Goal: Task Accomplishment & Management: Manage account settings

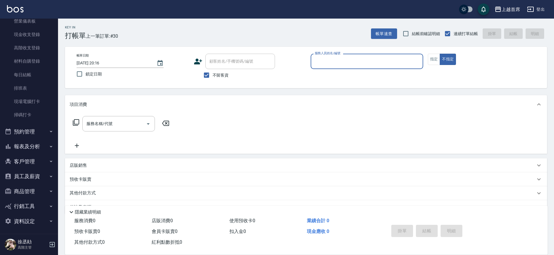
scroll to position [79, 0]
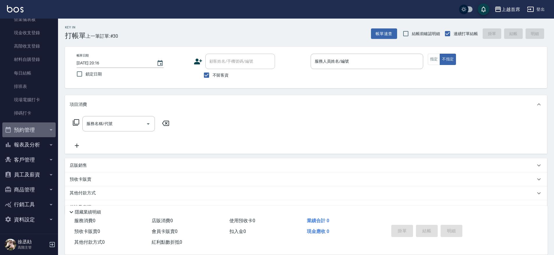
click at [37, 127] on button "預約管理" at bounding box center [28, 129] width 53 height 15
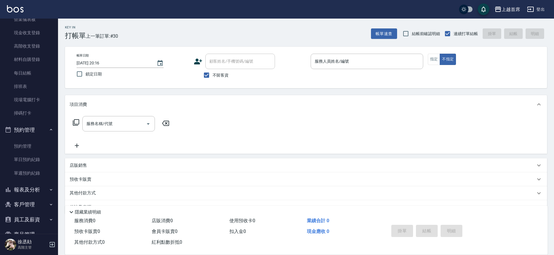
click at [35, 127] on button "預約管理" at bounding box center [28, 129] width 53 height 15
click at [41, 145] on button "報表及分析" at bounding box center [28, 144] width 53 height 15
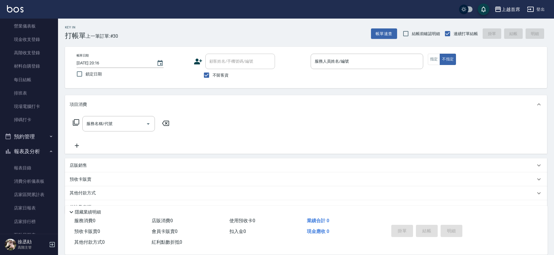
scroll to position [0, 0]
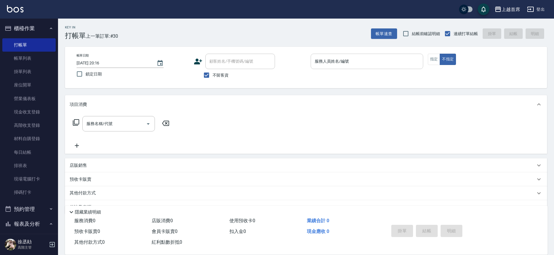
click at [334, 59] on input "服務人員姓名/編號" at bounding box center [366, 61] width 107 height 10
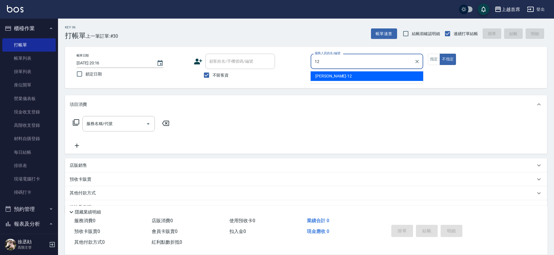
type input "[PERSON_NAME]-12"
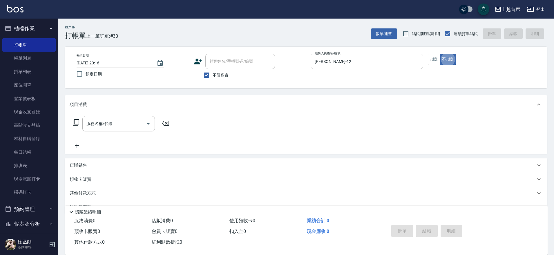
type button "false"
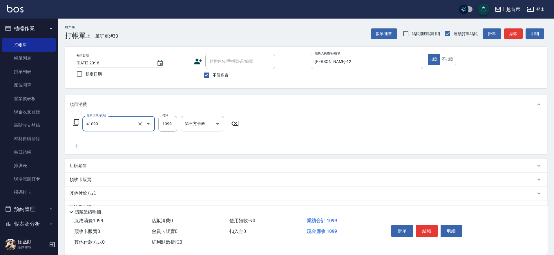
type input "加長染髮(41099)"
type input "1199"
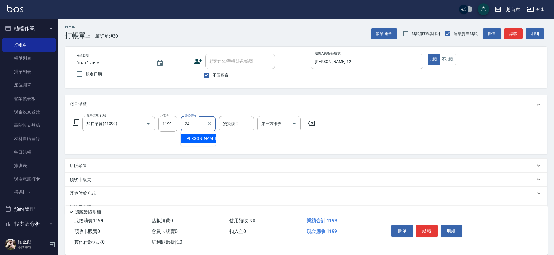
type input "[PERSON_NAME]-24"
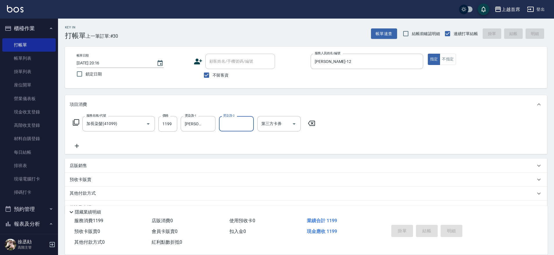
type input "[DATE] 20:56"
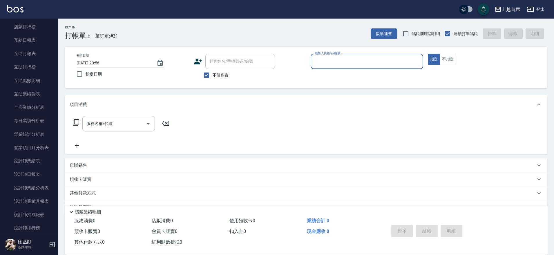
scroll to position [271, 0]
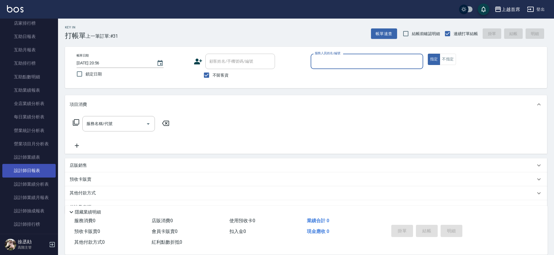
click at [41, 165] on link "設計師日報表" at bounding box center [28, 170] width 53 height 13
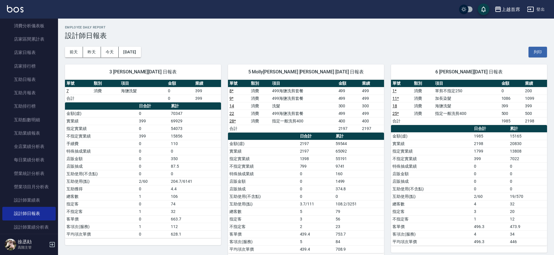
scroll to position [192, 0]
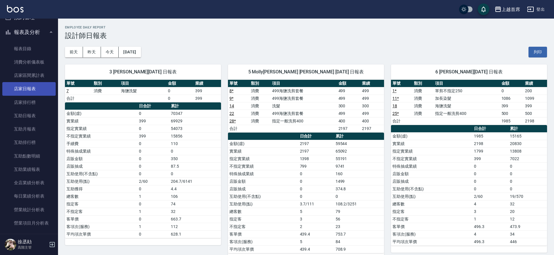
click at [30, 91] on link "店家日報表" at bounding box center [28, 88] width 53 height 13
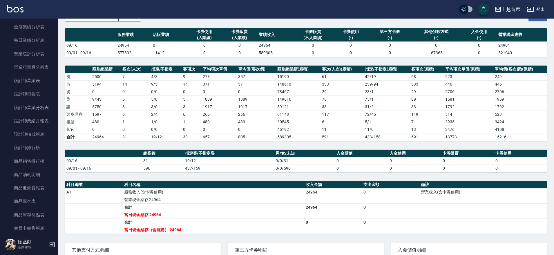
scroll to position [358, 0]
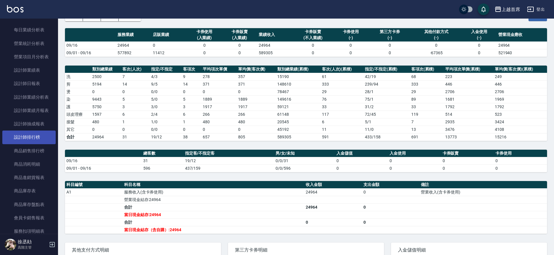
click at [35, 140] on link "設計師排行榜" at bounding box center [28, 137] width 53 height 13
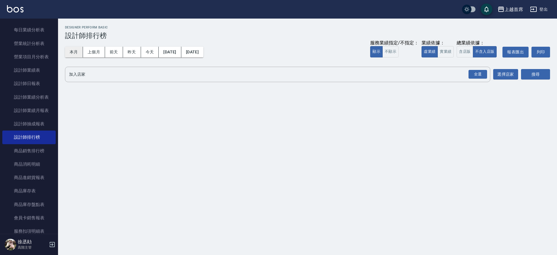
click at [78, 54] on button "本月" at bounding box center [74, 52] width 18 height 11
click at [441, 47] on button "實業績" at bounding box center [446, 51] width 16 height 11
click at [474, 76] on div "全選" at bounding box center [478, 74] width 19 height 9
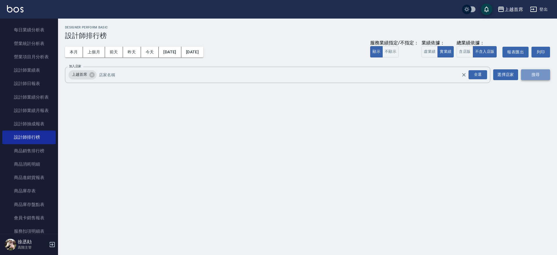
click at [528, 76] on button "搜尋" at bounding box center [535, 74] width 29 height 11
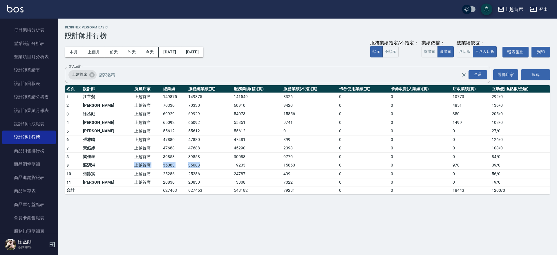
drag, startPoint x: 116, startPoint y: 161, endPoint x: 187, endPoint y: 167, distance: 71.6
click at [186, 167] on tr "9 [PERSON_NAME] 上越首席 35083 35083 19233 15850 0 0 970 39 / 0" at bounding box center [307, 165] width 485 height 9
click at [188, 166] on td "35083" at bounding box center [209, 165] width 45 height 9
click at [152, 53] on button "今天" at bounding box center [150, 52] width 18 height 11
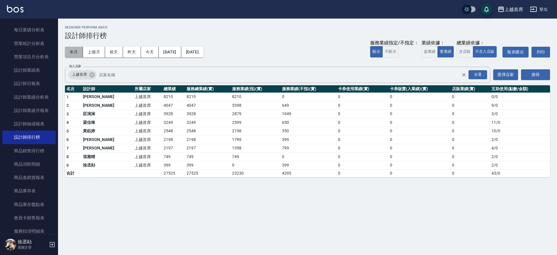
click at [75, 50] on button "本月" at bounding box center [74, 52] width 18 height 11
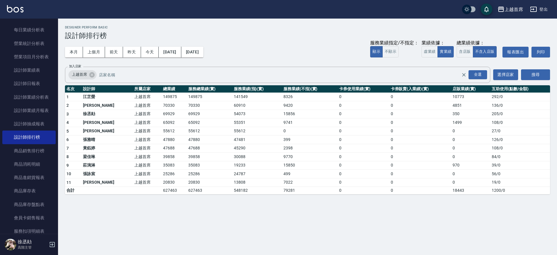
click at [65, 47] on button "本月" at bounding box center [74, 52] width 18 height 11
click at [203, 50] on button "[DATE]" at bounding box center [192, 52] width 22 height 11
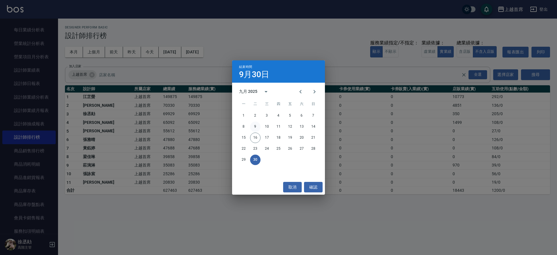
click at [255, 127] on button "9" at bounding box center [255, 127] width 10 height 10
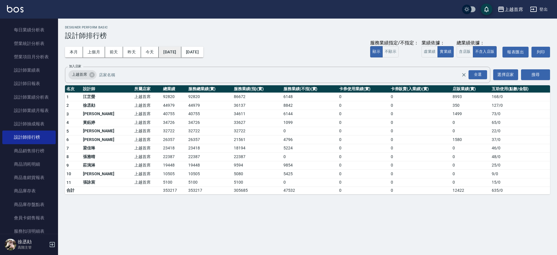
click at [171, 54] on button "[DATE]" at bounding box center [170, 52] width 22 height 11
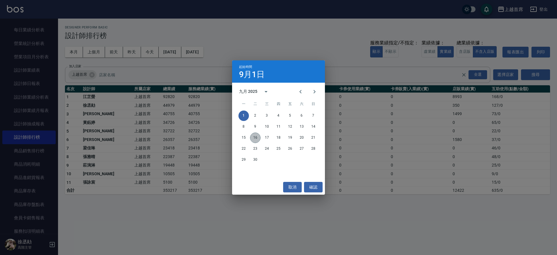
click at [253, 136] on button "16" at bounding box center [255, 138] width 10 height 10
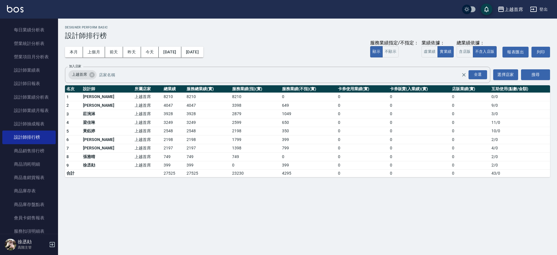
click at [204, 39] on h3 "設計師排行榜" at bounding box center [307, 36] width 485 height 8
click at [203, 51] on button "[DATE]" at bounding box center [192, 52] width 22 height 11
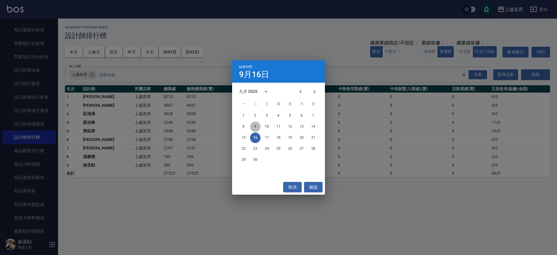
click at [258, 127] on button "9" at bounding box center [255, 127] width 10 height 10
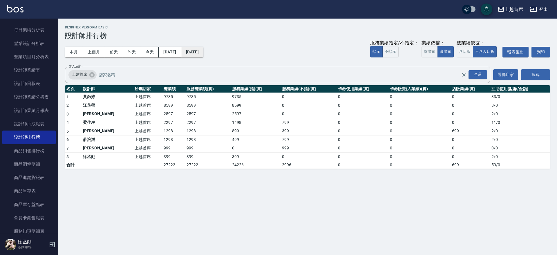
click at [203, 53] on button "[DATE]" at bounding box center [192, 52] width 22 height 11
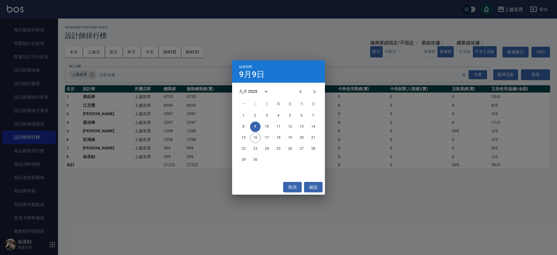
click at [194, 56] on div "結束時間 [DATE] 九月 2025 一 二 三 四 五 六 日 1 2 3 4 5 6 7 8 9 10 11 12 13 14 15 16 17 18 …" at bounding box center [278, 127] width 557 height 255
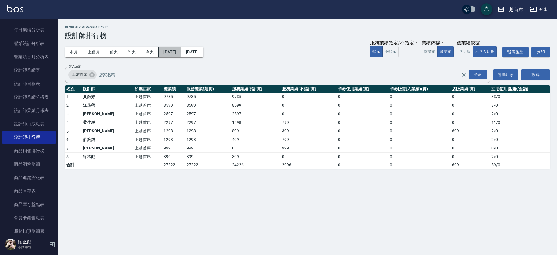
click at [181, 53] on button "[DATE]" at bounding box center [170, 52] width 22 height 11
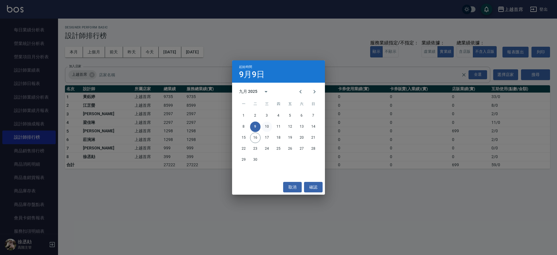
click at [266, 127] on button "10" at bounding box center [267, 127] width 10 height 10
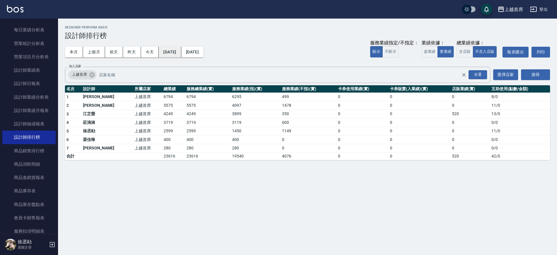
click at [175, 48] on button "[DATE]" at bounding box center [170, 52] width 22 height 11
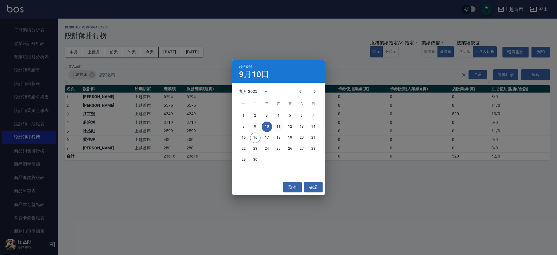
click at [280, 127] on button "11" at bounding box center [278, 127] width 10 height 10
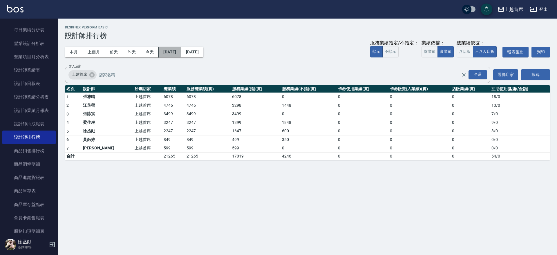
click at [181, 48] on button "[DATE]" at bounding box center [170, 52] width 22 height 11
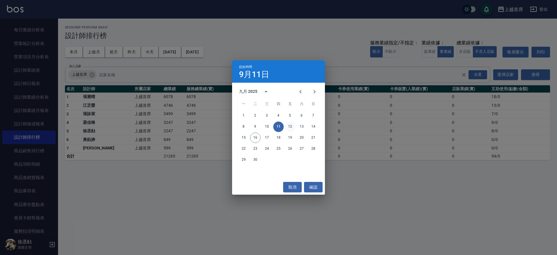
click at [287, 129] on button "12" at bounding box center [290, 127] width 10 height 10
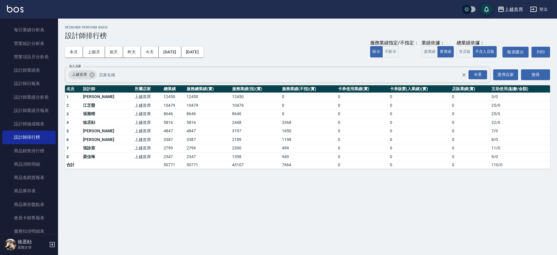
click at [181, 46] on div "本月 上個月 [DATE] [DATE] [DATE] [DATE] [DATE] 服務業績指定/不指定： 顯示 不顯示 業績依據： 虛業績 實業績 總業績依…" at bounding box center [307, 52] width 485 height 25
click at [181, 54] on button "[DATE]" at bounding box center [170, 52] width 22 height 11
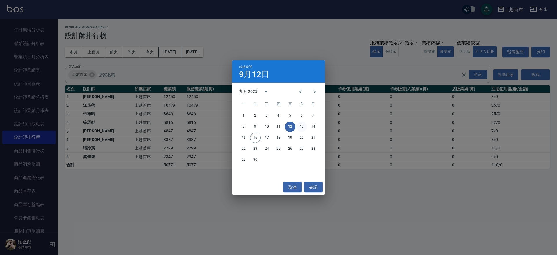
click at [305, 128] on button "13" at bounding box center [302, 127] width 10 height 10
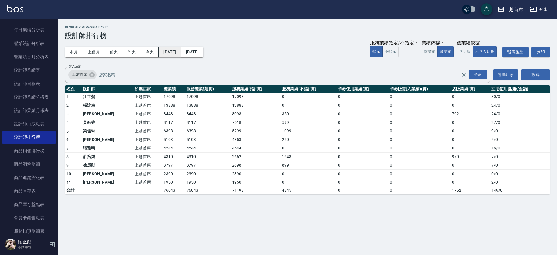
click at [181, 55] on button "[DATE]" at bounding box center [170, 52] width 22 height 11
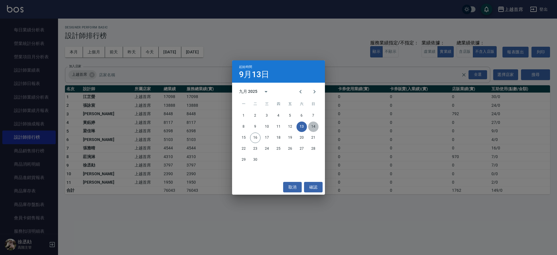
click at [313, 128] on button "14" at bounding box center [313, 127] width 10 height 10
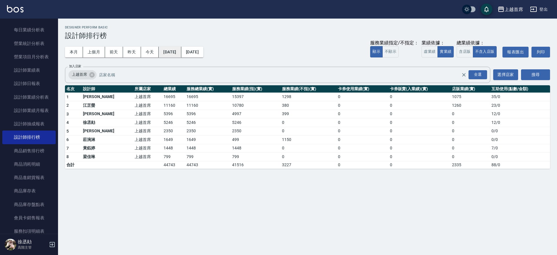
click at [179, 53] on button "[DATE]" at bounding box center [170, 52] width 22 height 11
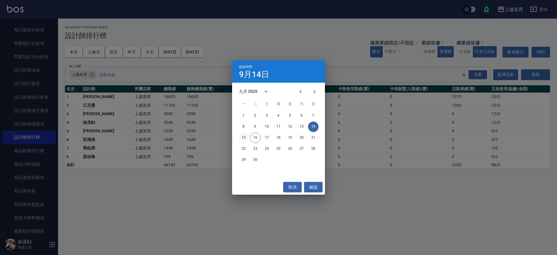
click at [242, 139] on button "15" at bounding box center [244, 138] width 10 height 10
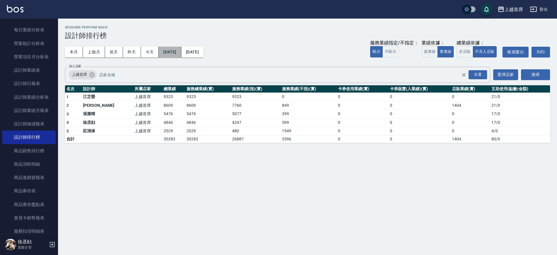
click at [181, 52] on button "[DATE]" at bounding box center [170, 52] width 22 height 11
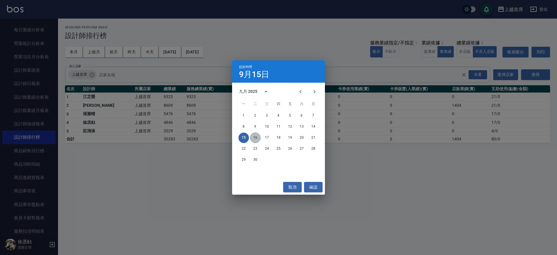
click at [254, 138] on button "16" at bounding box center [255, 138] width 10 height 10
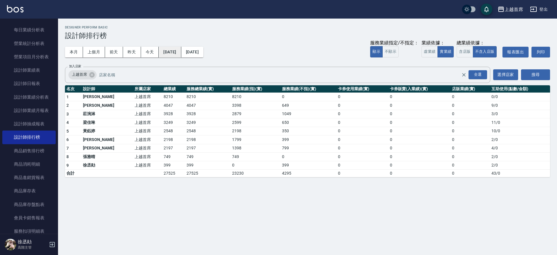
click at [180, 51] on button "[DATE]" at bounding box center [170, 52] width 22 height 11
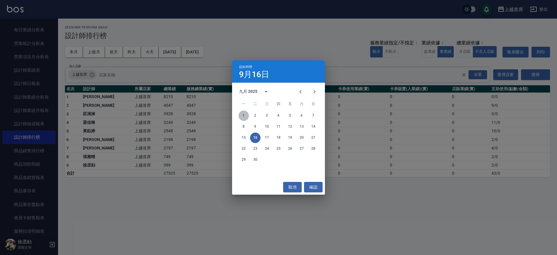
click at [245, 114] on button "1" at bounding box center [244, 116] width 10 height 10
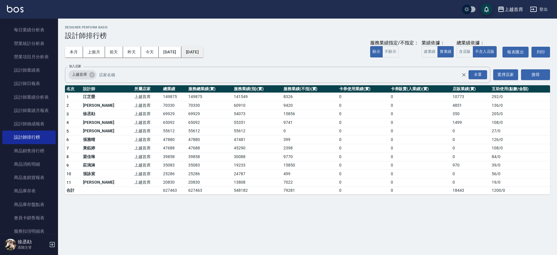
click at [203, 55] on button "[DATE]" at bounding box center [192, 52] width 22 height 11
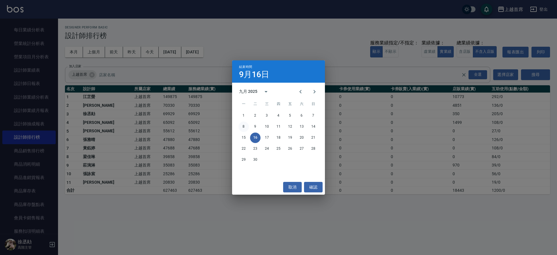
click at [247, 127] on button "8" at bounding box center [244, 127] width 10 height 10
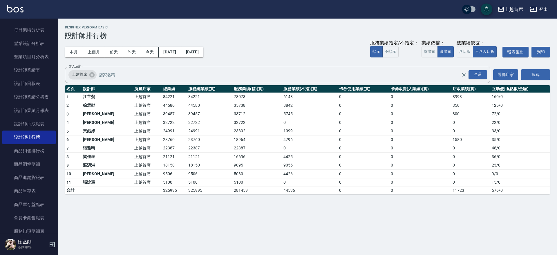
click at [244, 127] on td "23892" at bounding box center [257, 131] width 50 height 9
click at [203, 53] on button "[DATE]" at bounding box center [192, 52] width 22 height 11
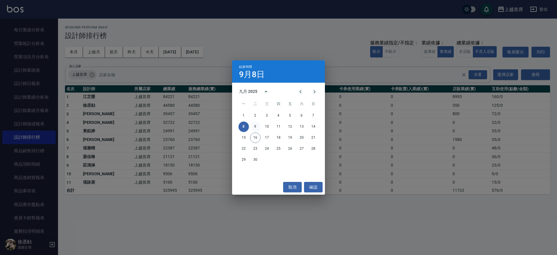
click at [256, 127] on button "9" at bounding box center [255, 127] width 10 height 10
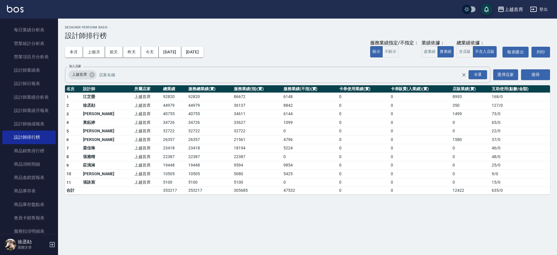
click at [221, 45] on div "本月 上個月 [DATE] [DATE] [DATE] [DATE] [DATE] 服務業績指定/不指定： 顯示 不顯示 業績依據： 虛業績 實業績 總業績依…" at bounding box center [307, 52] width 485 height 25
click at [203, 52] on button "[DATE]" at bounding box center [192, 52] width 22 height 11
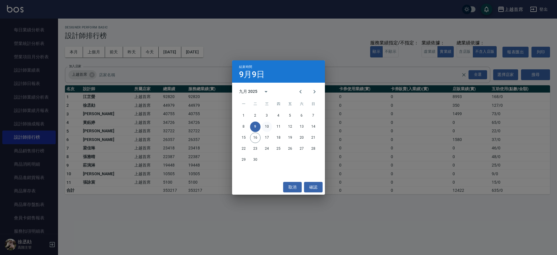
click at [264, 126] on button "10" at bounding box center [267, 127] width 10 height 10
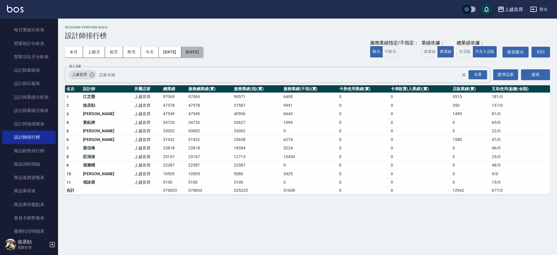
click at [194, 50] on button "[DATE]" at bounding box center [192, 52] width 22 height 11
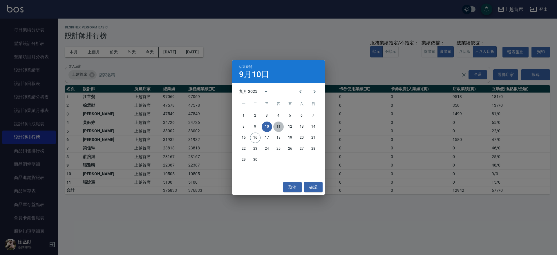
click at [283, 125] on button "11" at bounding box center [278, 127] width 10 height 10
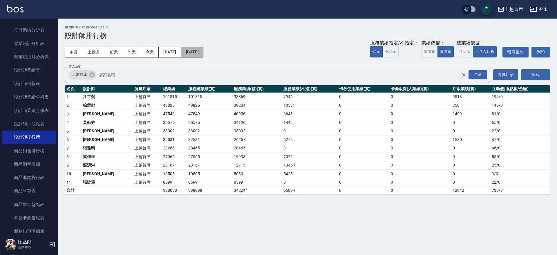
click at [203, 54] on button "[DATE]" at bounding box center [192, 52] width 22 height 11
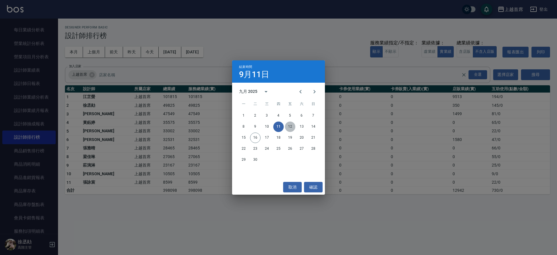
click at [289, 129] on button "12" at bounding box center [290, 127] width 10 height 10
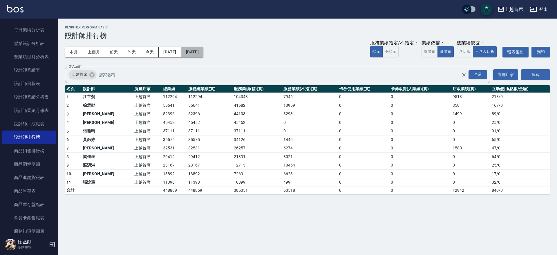
click at [203, 53] on button "[DATE]" at bounding box center [192, 52] width 22 height 11
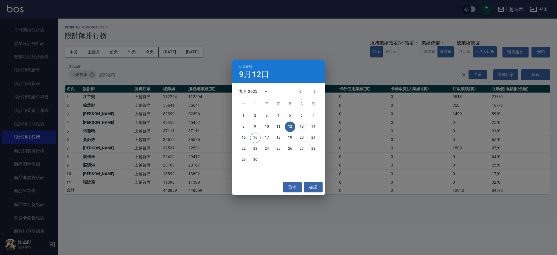
click at [305, 127] on button "13" at bounding box center [302, 127] width 10 height 10
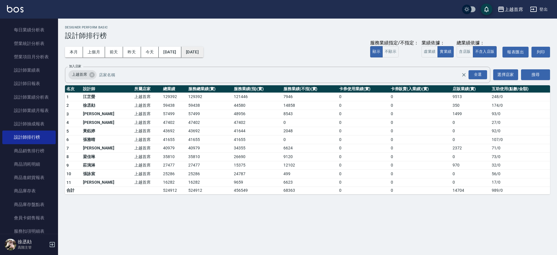
click at [203, 54] on button "[DATE]" at bounding box center [192, 52] width 22 height 11
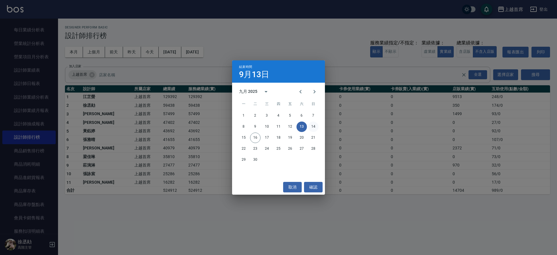
click at [315, 127] on button "14" at bounding box center [313, 127] width 10 height 10
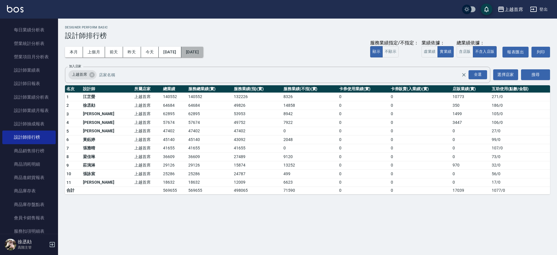
click at [203, 53] on button "[DATE]" at bounding box center [192, 52] width 22 height 11
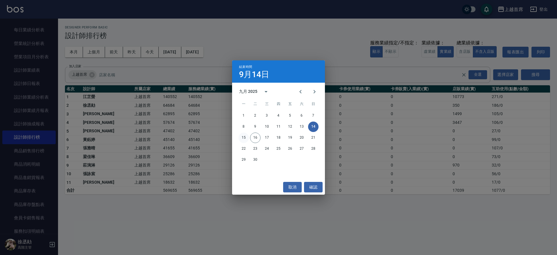
click at [243, 136] on button "15" at bounding box center [244, 138] width 10 height 10
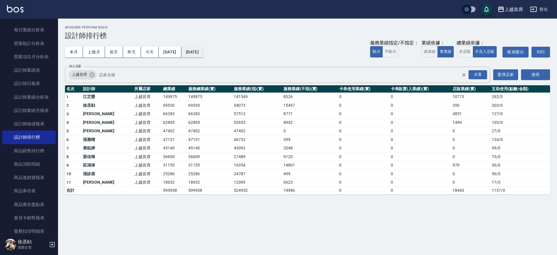
click at [201, 53] on button "[DATE]" at bounding box center [192, 52] width 22 height 11
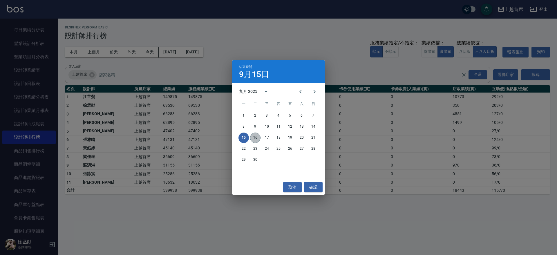
click at [256, 136] on button "16" at bounding box center [255, 138] width 10 height 10
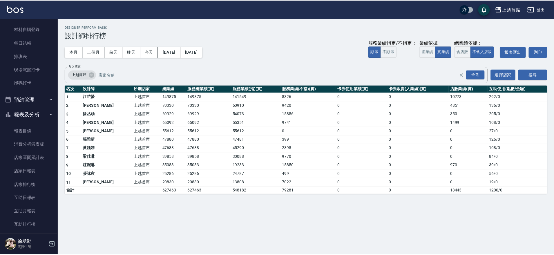
scroll to position [198, 0]
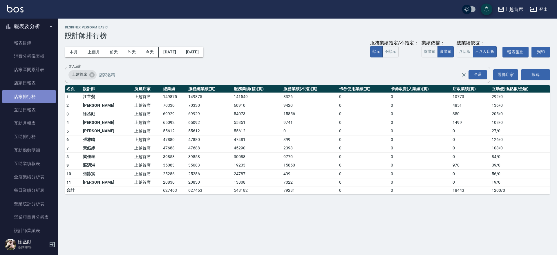
click at [37, 99] on link "店家排行榜" at bounding box center [28, 96] width 53 height 13
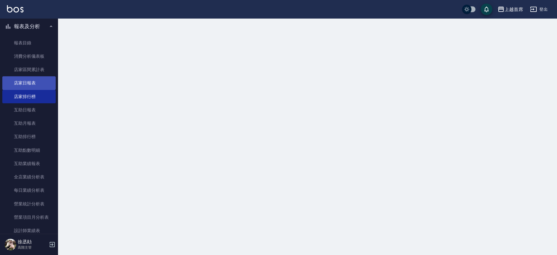
click at [38, 80] on link "店家日報表" at bounding box center [28, 82] width 53 height 13
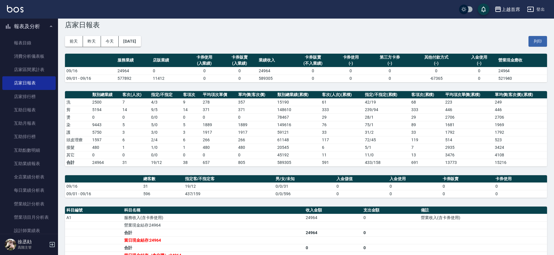
drag, startPoint x: 300, startPoint y: 117, endPoint x: 295, endPoint y: 126, distance: 10.1
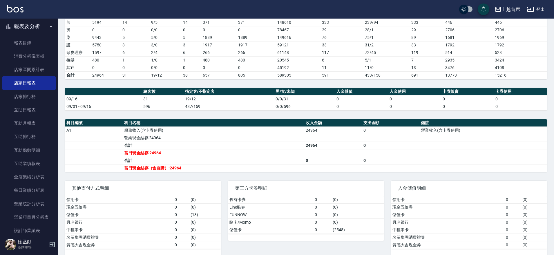
scroll to position [106, 0]
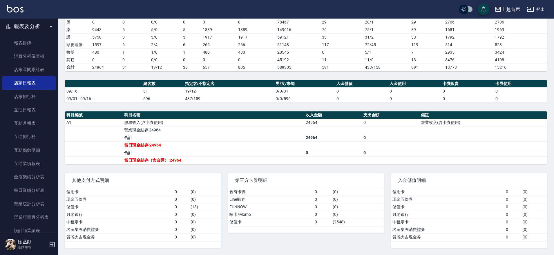
drag, startPoint x: 294, startPoint y: 128, endPoint x: 279, endPoint y: 150, distance: 26.4
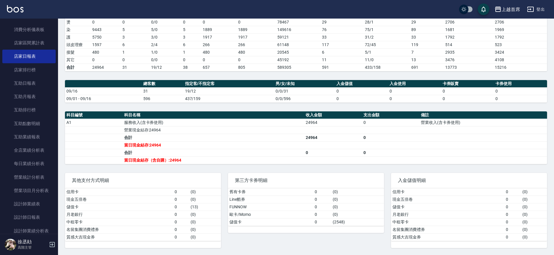
scroll to position [229, 0]
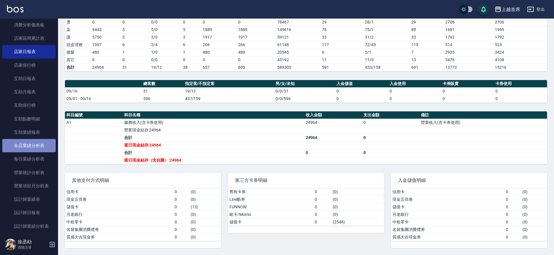
click at [40, 146] on link "全店業績分析表" at bounding box center [28, 145] width 53 height 13
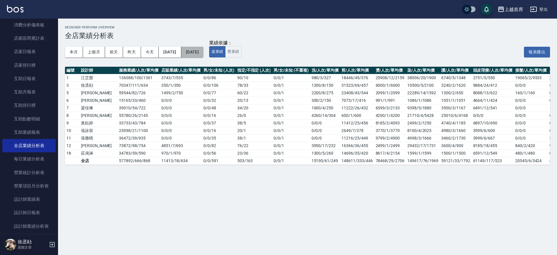
click at [203, 53] on button "[DATE]" at bounding box center [192, 52] width 22 height 11
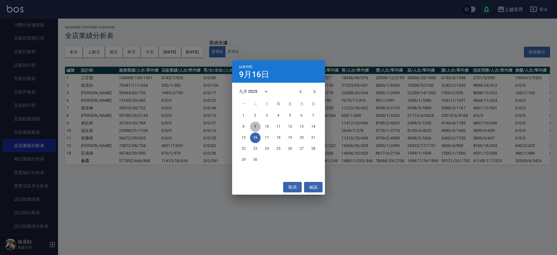
click at [258, 125] on button "9" at bounding box center [255, 127] width 10 height 10
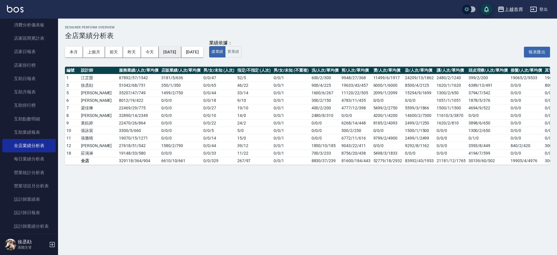
click at [167, 50] on button "[DATE]" at bounding box center [170, 52] width 22 height 11
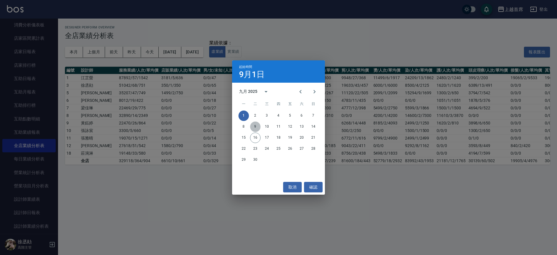
click at [258, 124] on button "9" at bounding box center [255, 127] width 10 height 10
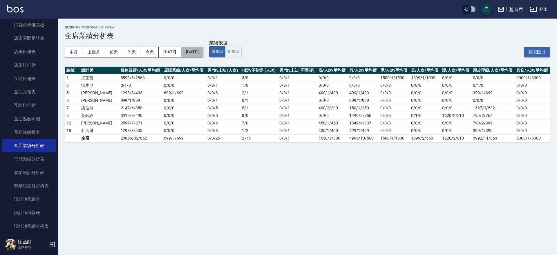
click at [195, 50] on button "[DATE]" at bounding box center [192, 52] width 22 height 11
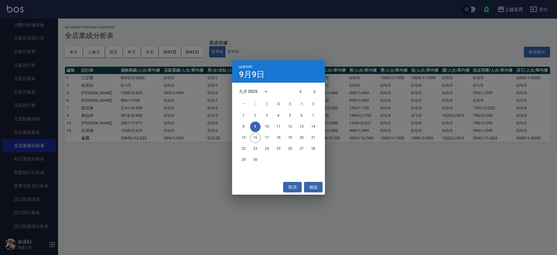
click at [189, 51] on div "結束時間 [DATE] 九月 2025 一 二 三 四 五 六 日 1 2 3 4 5 6 7 8 9 10 11 12 13 14 15 16 17 18 …" at bounding box center [278, 127] width 557 height 255
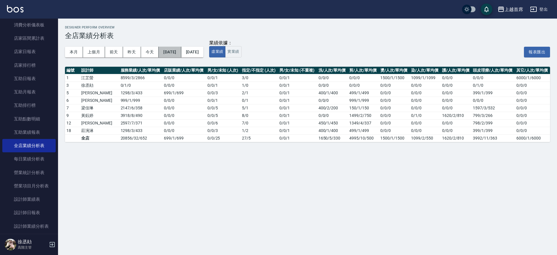
click at [181, 51] on button "[DATE]" at bounding box center [170, 52] width 22 height 11
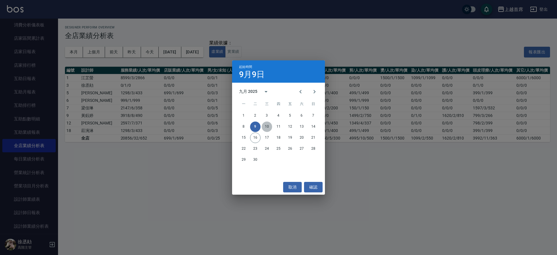
click at [267, 127] on button "10" at bounding box center [267, 127] width 10 height 10
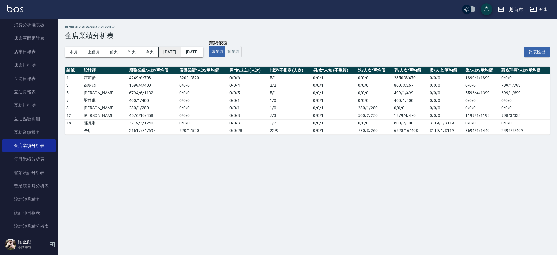
drag, startPoint x: 181, startPoint y: 45, endPoint x: 181, endPoint y: 54, distance: 8.7
click at [181, 46] on div "本月 上個月 [DATE] [DATE] [DATE] [DATE] [DATE]" at bounding box center [134, 52] width 138 height 25
click at [181, 54] on button "[DATE]" at bounding box center [170, 52] width 22 height 11
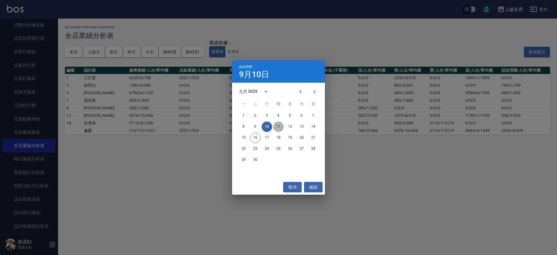
click at [282, 128] on button "11" at bounding box center [278, 127] width 10 height 10
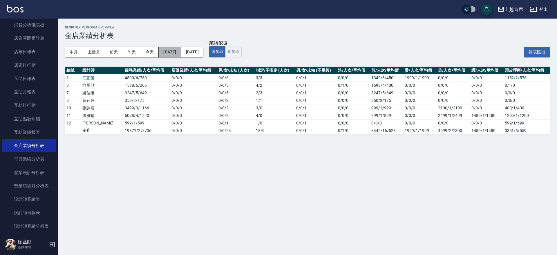
click at [181, 52] on button "[DATE]" at bounding box center [170, 52] width 22 height 11
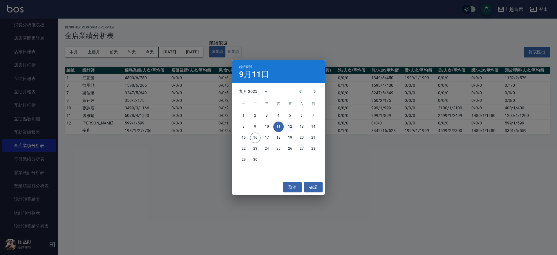
click at [289, 126] on button "12" at bounding box center [290, 127] width 10 height 10
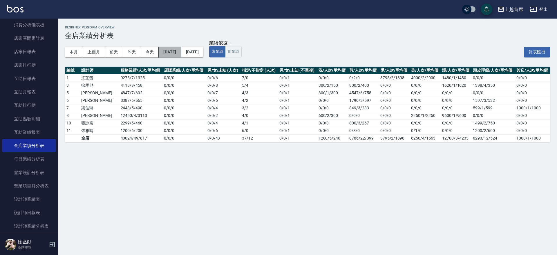
click at [181, 51] on button "[DATE]" at bounding box center [170, 52] width 22 height 11
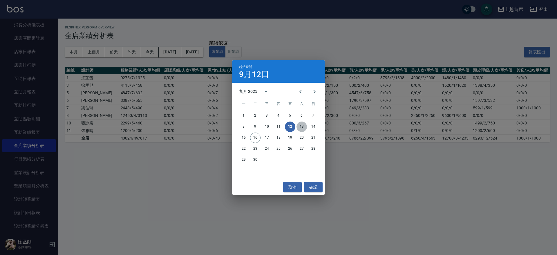
click at [301, 127] on button "13" at bounding box center [302, 127] width 10 height 10
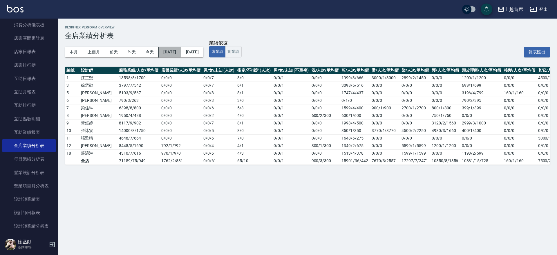
click at [181, 54] on button "[DATE]" at bounding box center [170, 52] width 22 height 11
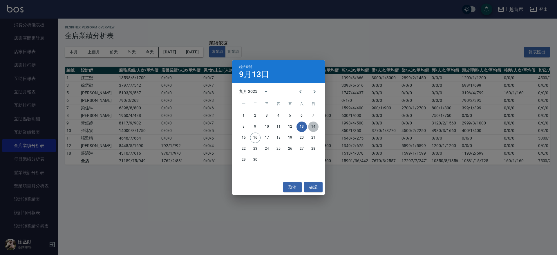
click at [312, 126] on button "14" at bounding box center [313, 127] width 10 height 10
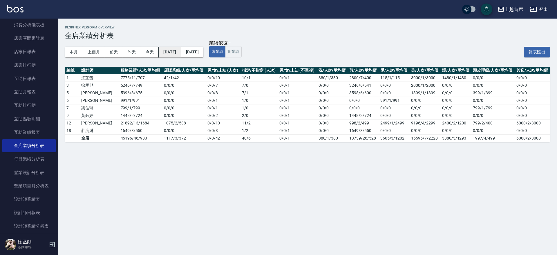
click at [171, 50] on button "[DATE]" at bounding box center [170, 52] width 22 height 11
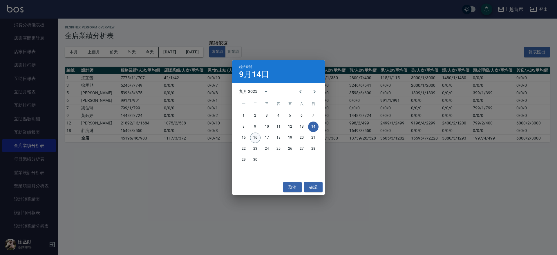
click at [257, 138] on button "16" at bounding box center [255, 138] width 10 height 10
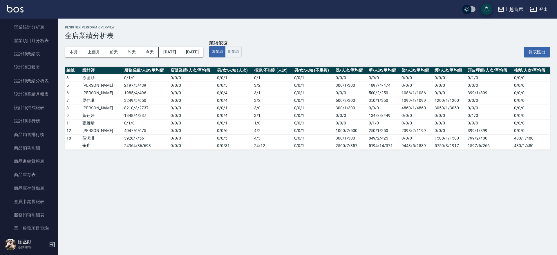
scroll to position [378, 0]
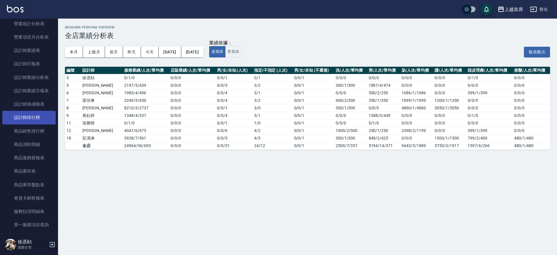
click at [28, 114] on link "設計師排行榜" at bounding box center [28, 117] width 53 height 13
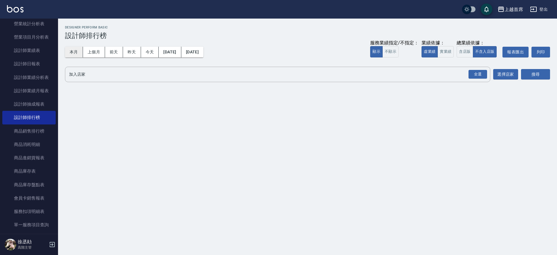
click at [81, 49] on button "本月" at bounding box center [74, 52] width 18 height 11
click at [445, 51] on button "實業績" at bounding box center [446, 51] width 16 height 11
click at [479, 72] on div "全選" at bounding box center [478, 74] width 19 height 9
click at [533, 74] on button "搜尋" at bounding box center [535, 74] width 29 height 11
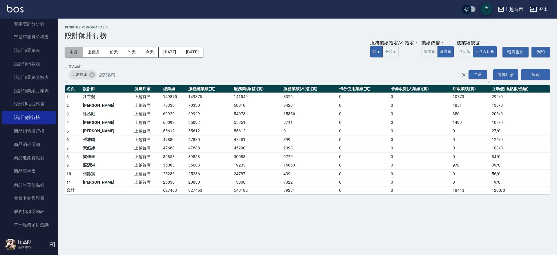
click at [75, 51] on button "本月" at bounding box center [74, 52] width 18 height 11
click at [478, 77] on div "全選" at bounding box center [478, 74] width 19 height 9
click at [523, 75] on button "搜尋" at bounding box center [535, 74] width 29 height 11
drag, startPoint x: 401, startPoint y: 157, endPoint x: 506, endPoint y: 156, distance: 104.5
click at [506, 156] on tr "8 [PERSON_NAME]首席 39858 39858 30088 9770 0 0 0 84 / 0" at bounding box center [307, 157] width 485 height 9
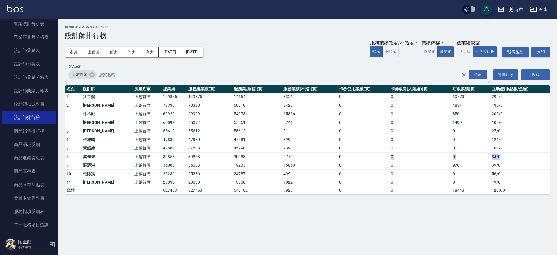
click at [506, 156] on td "84 / 0" at bounding box center [520, 157] width 60 height 9
drag, startPoint x: 156, startPoint y: 105, endPoint x: 455, endPoint y: 101, distance: 299.8
click at [455, 101] on tr "2 [PERSON_NAME] 上越首席 70330 70330 60910 9420 0 0 4851 136 / 0" at bounding box center [307, 105] width 485 height 9
click at [455, 101] on td "4851" at bounding box center [470, 105] width 39 height 9
drag, startPoint x: 162, startPoint y: 153, endPoint x: 502, endPoint y: 154, distance: 339.8
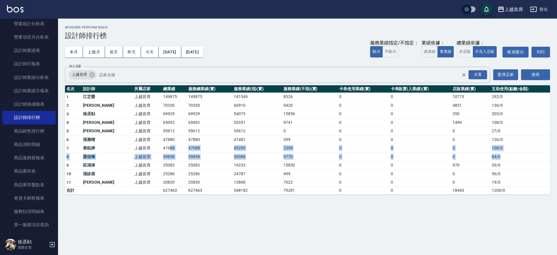
click at [502, 154] on tbody "1 [PERSON_NAME]首席 149875 149875 141549 8326 0 0 10773 292 / 0 2 [PERSON_NAME] 上…" at bounding box center [307, 144] width 485 height 102
click at [502, 154] on td "84 / 0" at bounding box center [520, 157] width 60 height 9
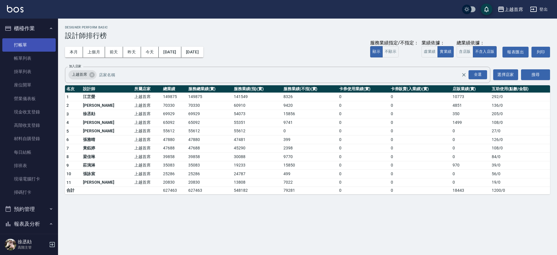
click at [27, 45] on link "打帳單" at bounding box center [28, 44] width 53 height 13
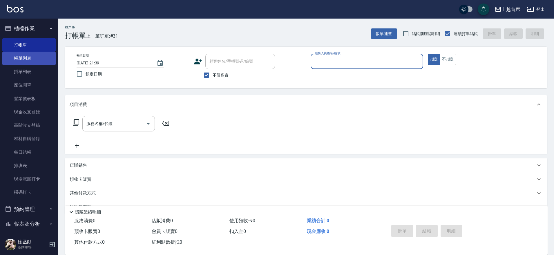
click at [30, 56] on link "帳單列表" at bounding box center [28, 58] width 53 height 13
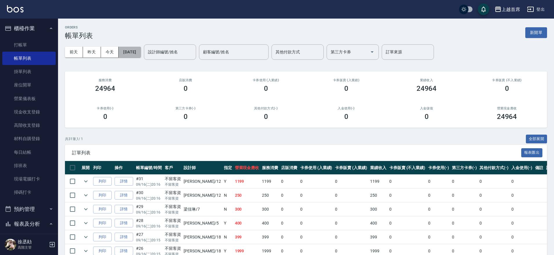
click at [121, 50] on button "[DATE]" at bounding box center [130, 52] width 22 height 11
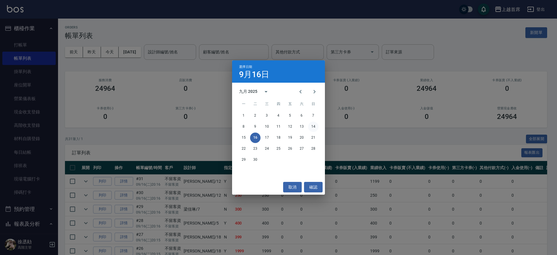
click at [309, 127] on button "14" at bounding box center [313, 127] width 10 height 10
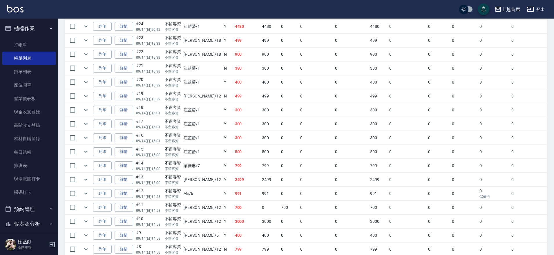
drag, startPoint x: 204, startPoint y: 138, endPoint x: 197, endPoint y: 159, distance: 22.4
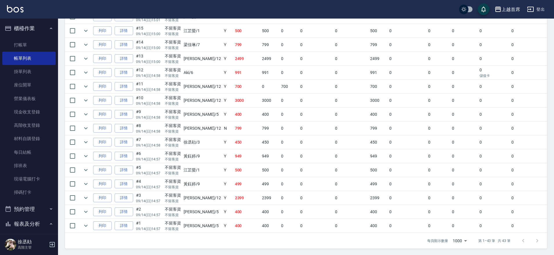
drag, startPoint x: 255, startPoint y: 139, endPoint x: 244, endPoint y: 177, distance: 40.1
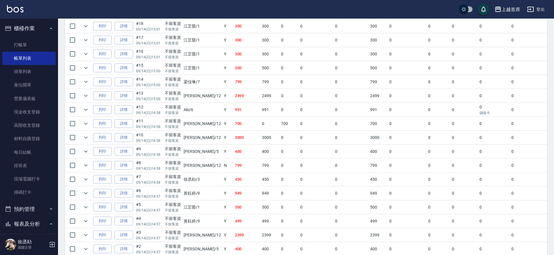
scroll to position [496, 0]
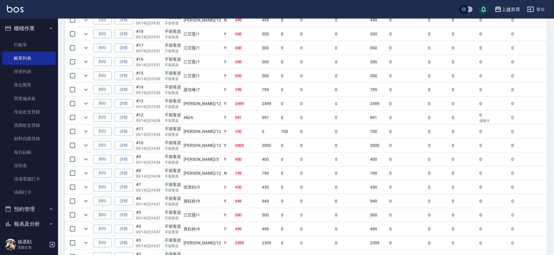
drag, startPoint x: 244, startPoint y: 177, endPoint x: 237, endPoint y: 159, distance: 19.5
click at [131, 90] on link "詳情" at bounding box center [124, 89] width 19 height 9
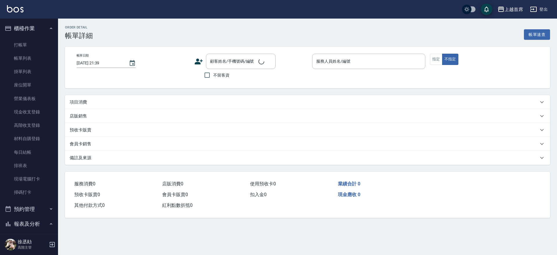
type input "[DATE] 15:00"
checkbox input "true"
type input "[PERSON_NAME]-7"
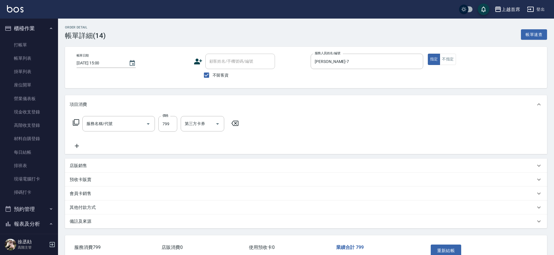
type input "精油799(0799)"
click at [439, 248] on button "重新結帳" at bounding box center [446, 251] width 31 height 12
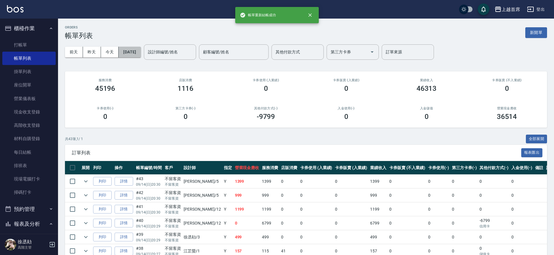
click at [141, 57] on button "[DATE]" at bounding box center [130, 52] width 22 height 11
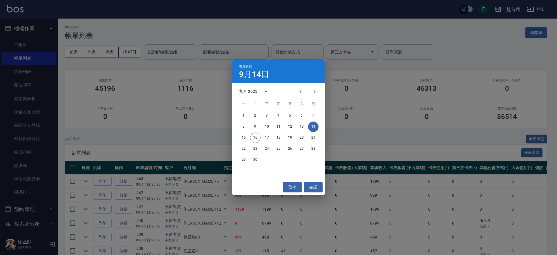
click at [139, 49] on div "選擇日期 [DATE] 九月 2025 一 二 三 四 五 六 日 1 2 3 4 5 6 7 8 9 10 11 12 13 14 15 16 17 18 …" at bounding box center [278, 127] width 557 height 255
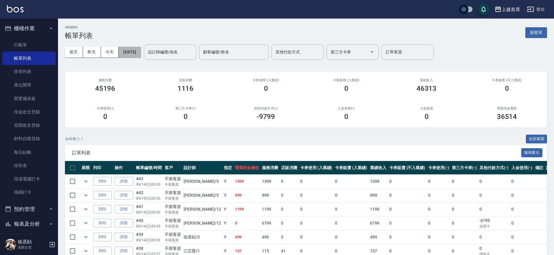
click at [132, 52] on button "[DATE]" at bounding box center [130, 52] width 22 height 11
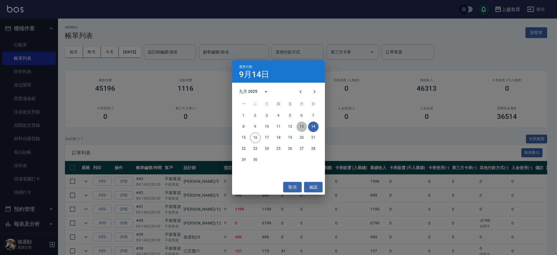
click at [304, 127] on button "13" at bounding box center [302, 127] width 10 height 10
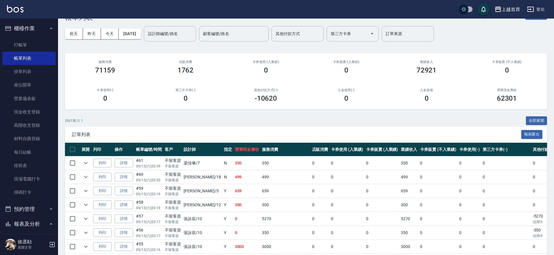
scroll to position [44, 0]
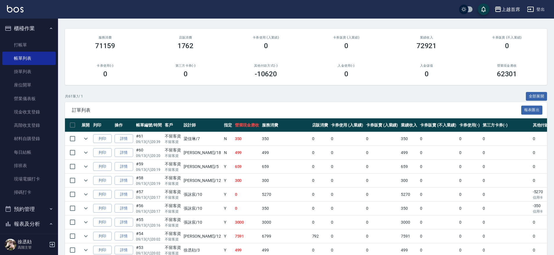
drag, startPoint x: 267, startPoint y: 160, endPoint x: 259, endPoint y: 181, distance: 23.1
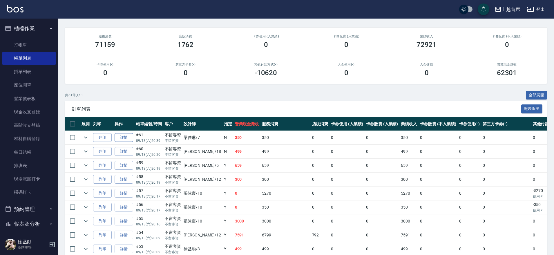
click at [131, 135] on link "詳情" at bounding box center [124, 137] width 19 height 9
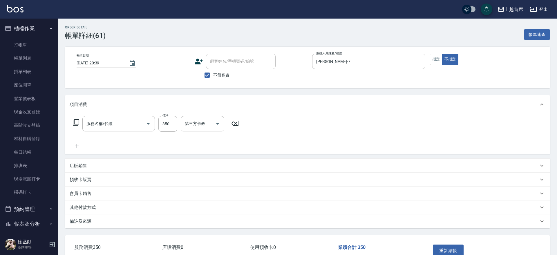
type input "[DATE] 20:39"
checkbox input "true"
type input "[PERSON_NAME]-7"
type input "不指定洗剪350(2350)"
click at [447, 247] on button "重新結帳" at bounding box center [446, 251] width 31 height 12
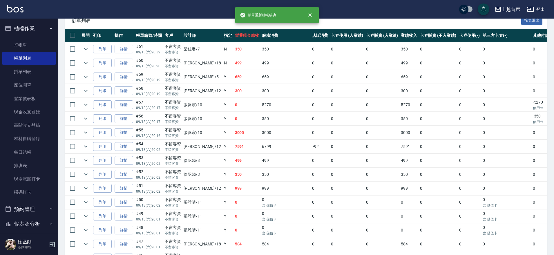
drag, startPoint x: 248, startPoint y: 141, endPoint x: 243, endPoint y: 160, distance: 19.3
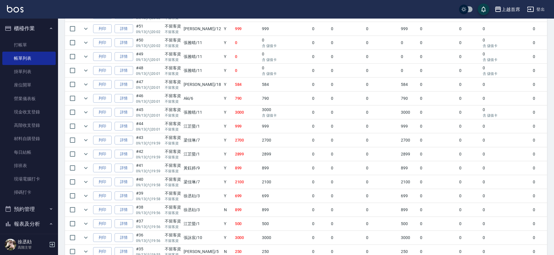
drag, startPoint x: 251, startPoint y: 128, endPoint x: 250, endPoint y: 136, distance: 7.7
click at [131, 138] on link "詳情" at bounding box center [124, 139] width 19 height 9
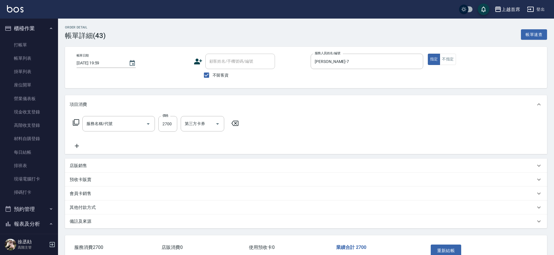
type input "[DATE] 19:59"
checkbox input "true"
type input "[PERSON_NAME]-7"
type input "染髮B餐(42799)"
click at [450, 246] on button "重新結帳" at bounding box center [446, 251] width 31 height 12
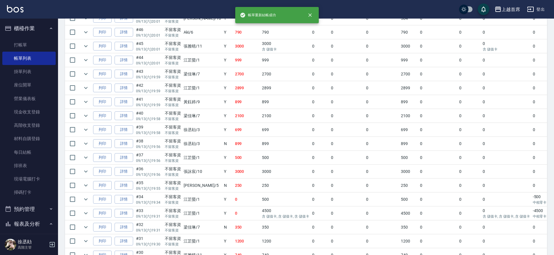
drag, startPoint x: 273, startPoint y: 124, endPoint x: 261, endPoint y: 191, distance: 68.6
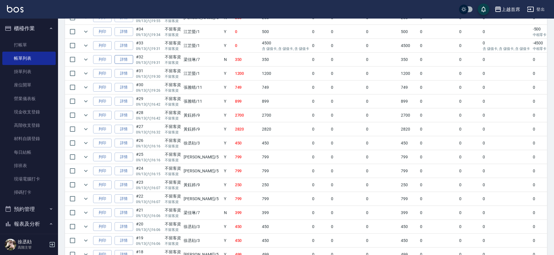
click at [130, 57] on link "詳情" at bounding box center [124, 59] width 19 height 9
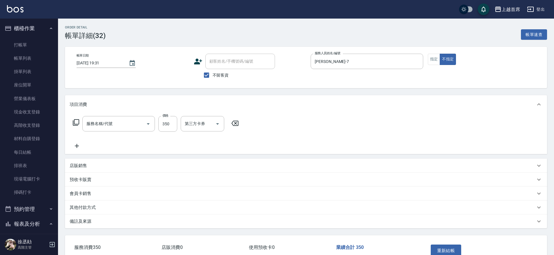
type input "[DATE] 19:31"
checkbox input "true"
type input "[PERSON_NAME]-7"
type input "不指定洗剪350(2350)"
click at [209, 126] on icon "Clear" at bounding box center [210, 124] width 6 height 6
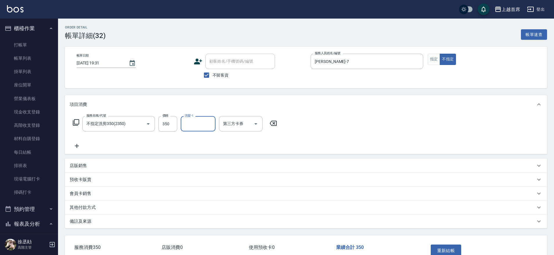
click at [446, 248] on button "重新結帳" at bounding box center [446, 251] width 31 height 12
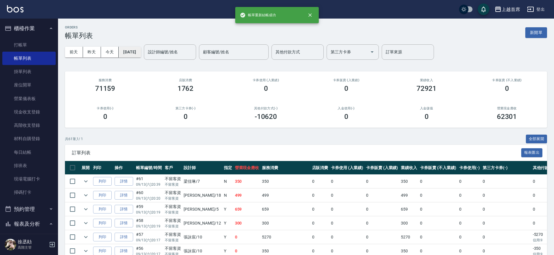
click at [134, 53] on button "[DATE]" at bounding box center [130, 52] width 22 height 11
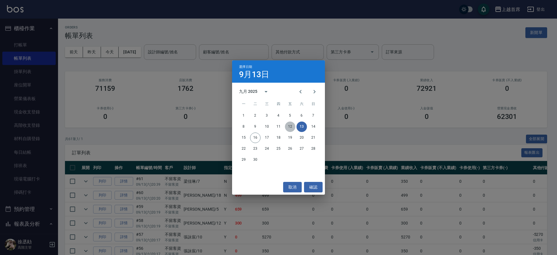
click at [288, 127] on button "12" at bounding box center [290, 127] width 10 height 10
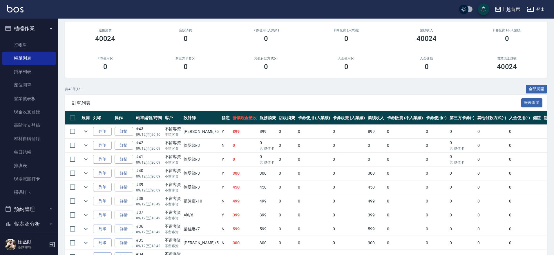
scroll to position [122, 0]
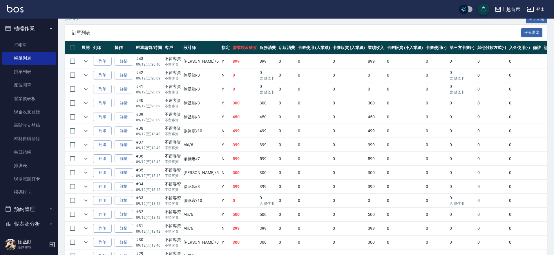
drag, startPoint x: 299, startPoint y: 131, endPoint x: 300, endPoint y: 167, distance: 36.0
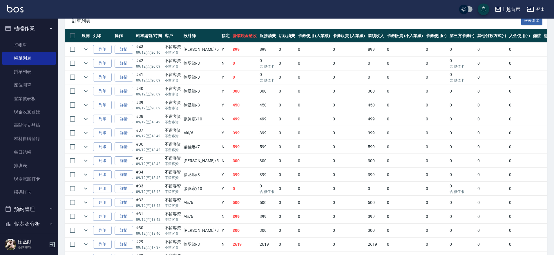
drag, startPoint x: 221, startPoint y: 160, endPoint x: 219, endPoint y: 173, distance: 12.9
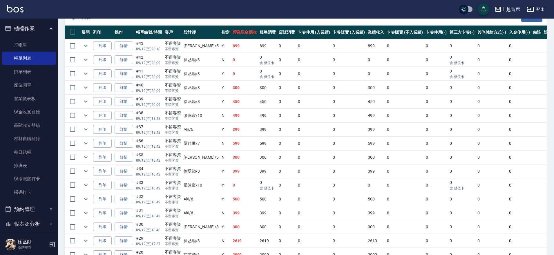
click at [133, 142] on td "詳情" at bounding box center [123, 144] width 21 height 14
click at [129, 144] on link "詳情" at bounding box center [124, 143] width 19 height 9
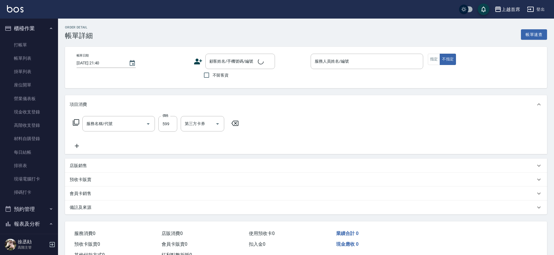
type input "[DATE] 18:42"
checkbox input "true"
type input "[PERSON_NAME]-7"
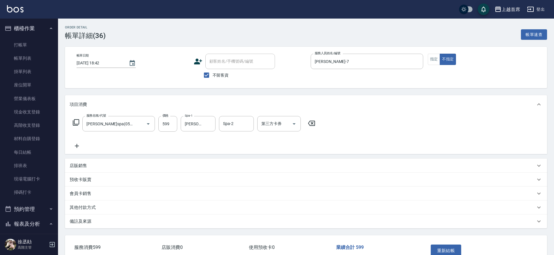
type input "[PERSON_NAME]spa(0599)"
click at [212, 123] on icon "Clear" at bounding box center [210, 124] width 6 height 6
click at [450, 248] on button "重新結帳" at bounding box center [446, 251] width 31 height 12
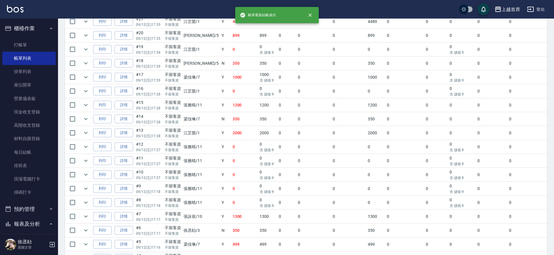
drag, startPoint x: 206, startPoint y: 133, endPoint x: 206, endPoint y: 190, distance: 57.5
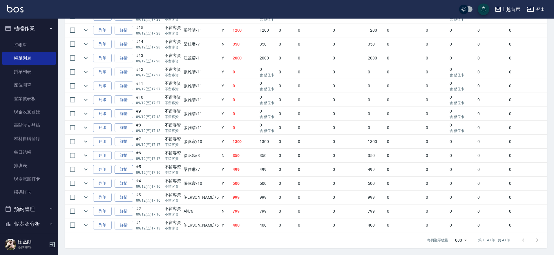
click at [126, 165] on link "詳情" at bounding box center [124, 169] width 19 height 9
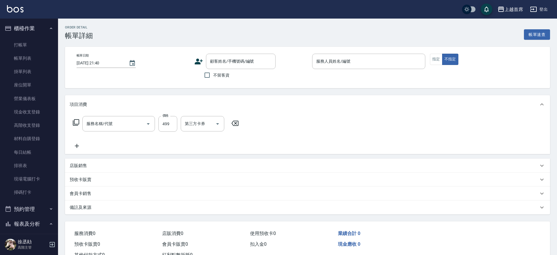
type input "[DATE] 17:16"
checkbox input "true"
type input "[PERSON_NAME]-7"
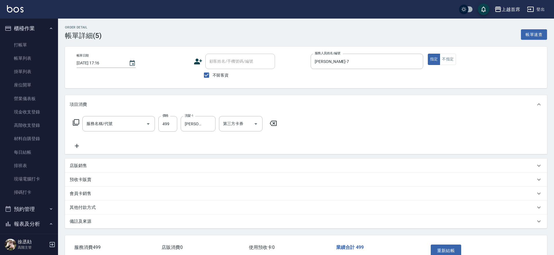
type input "499海鹽洗剪套餐(2499)"
click at [208, 122] on icon "Clear" at bounding box center [210, 124] width 6 height 6
click at [455, 248] on button "重新結帳" at bounding box center [446, 251] width 31 height 12
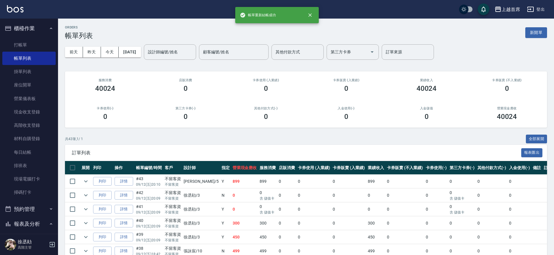
drag, startPoint x: 215, startPoint y: 162, endPoint x: 202, endPoint y: 199, distance: 39.4
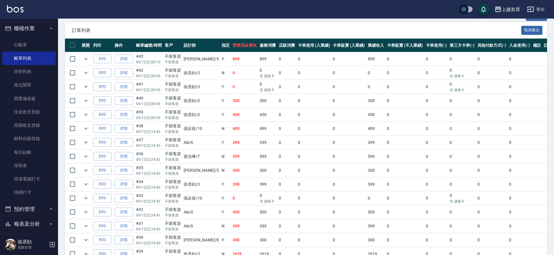
drag, startPoint x: 259, startPoint y: 133, endPoint x: 255, endPoint y: 174, distance: 40.9
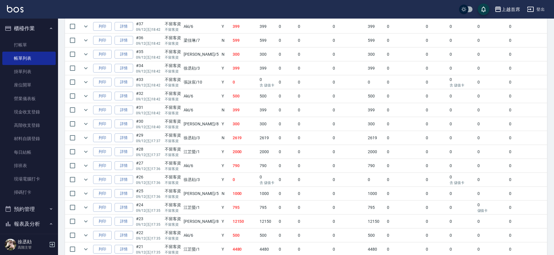
drag, startPoint x: 252, startPoint y: 170, endPoint x: 251, endPoint y: 186, distance: 16.3
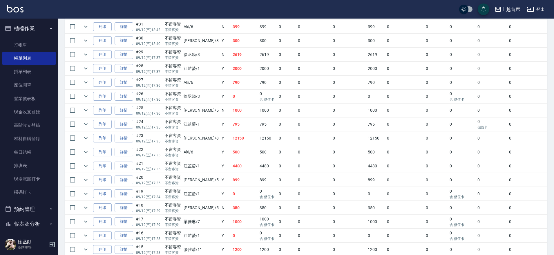
drag, startPoint x: 251, startPoint y: 186, endPoint x: 246, endPoint y: 194, distance: 9.1
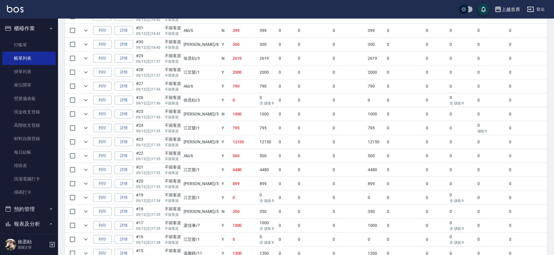
scroll to position [323, 0]
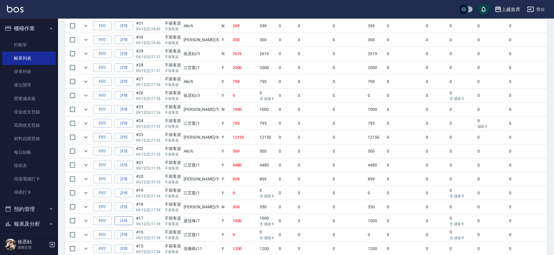
click at [130, 221] on link "詳情" at bounding box center [124, 220] width 19 height 9
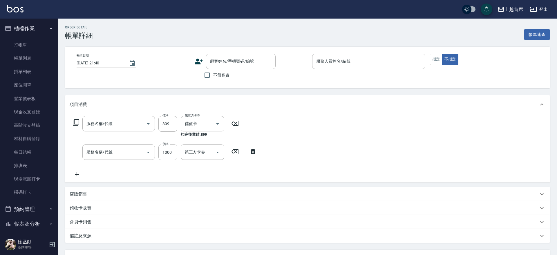
type input "[DATE] 17:29"
checkbox input "true"
type input "[PERSON_NAME]-7"
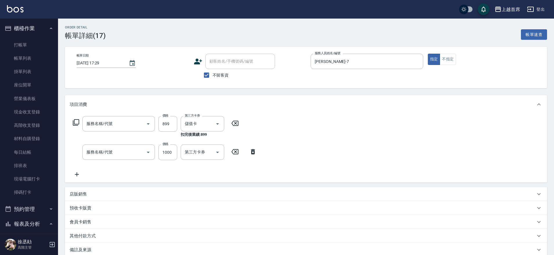
type input "899洗剪去角質套餐(2899)"
type input "入金3000(803)"
click at [208, 123] on icon "Clear" at bounding box center [210, 124] width 6 height 6
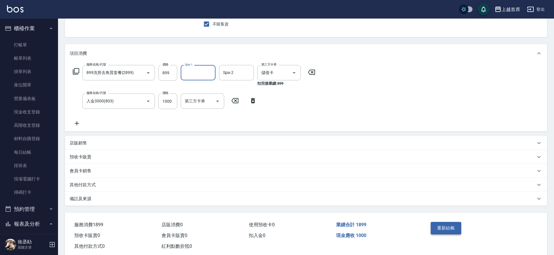
scroll to position [64, 0]
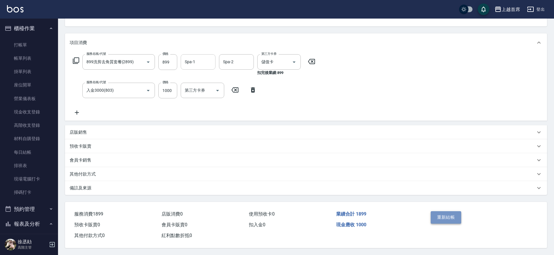
click at [441, 216] on button "重新結帳" at bounding box center [446, 217] width 31 height 12
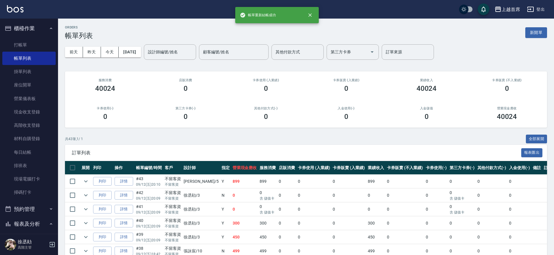
drag, startPoint x: 239, startPoint y: 87, endPoint x: 211, endPoint y: 48, distance: 47.7
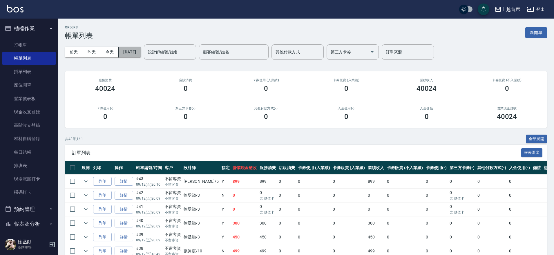
click at [141, 53] on button "[DATE]" at bounding box center [130, 52] width 22 height 11
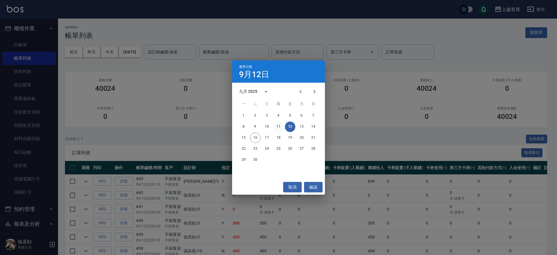
click at [280, 125] on button "11" at bounding box center [278, 127] width 10 height 10
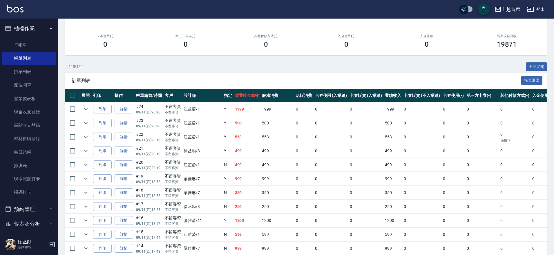
scroll to position [73, 0]
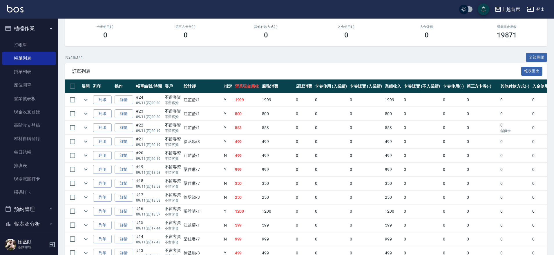
drag, startPoint x: 172, startPoint y: 181, endPoint x: 169, endPoint y: 194, distance: 13.4
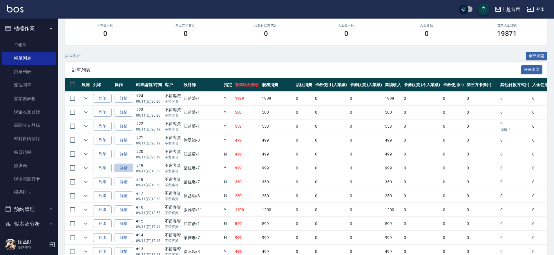
click at [123, 166] on link "詳情" at bounding box center [124, 168] width 19 height 9
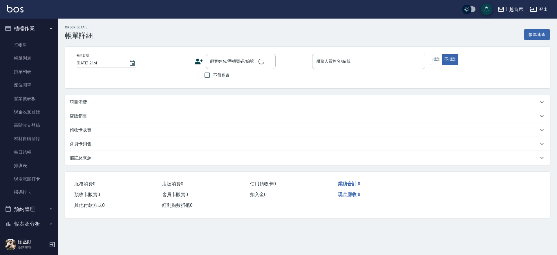
type input "[DATE] 18:58"
checkbox input "true"
type input "[PERSON_NAME]-7"
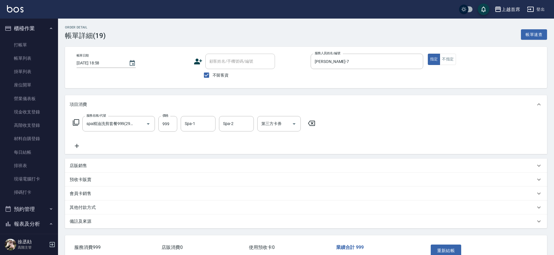
type input "spa精油洗剪套餐999(2999)"
click at [450, 249] on button "重新結帳" at bounding box center [446, 251] width 31 height 12
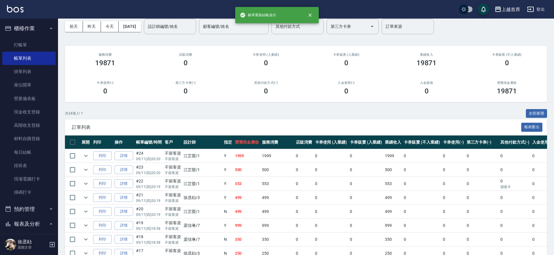
scroll to position [282, 0]
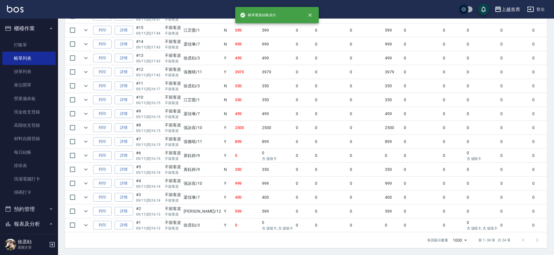
drag, startPoint x: 310, startPoint y: 131, endPoint x: 341, endPoint y: 269, distance: 141.3
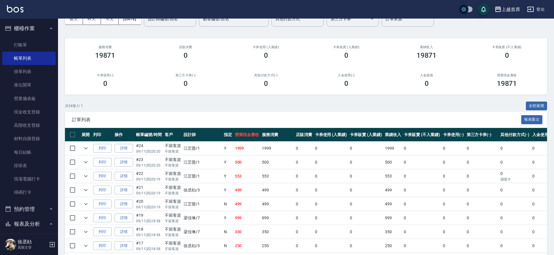
drag, startPoint x: 231, startPoint y: 175, endPoint x: 216, endPoint y: 135, distance: 42.6
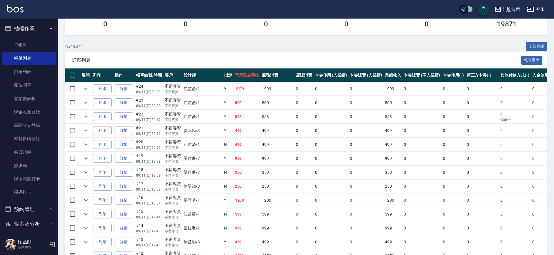
drag, startPoint x: 276, startPoint y: 167, endPoint x: 258, endPoint y: 206, distance: 43.5
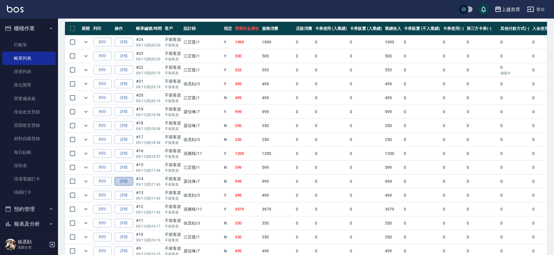
click at [128, 181] on link "詳情" at bounding box center [124, 181] width 19 height 9
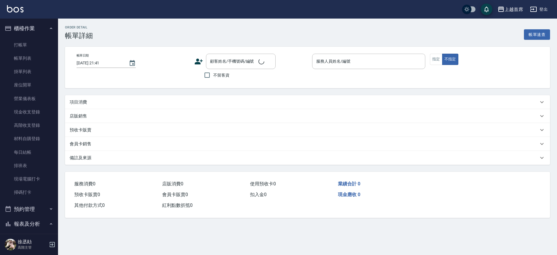
type input "[DATE] 17:43"
checkbox input "true"
type input "[PERSON_NAME]-7"
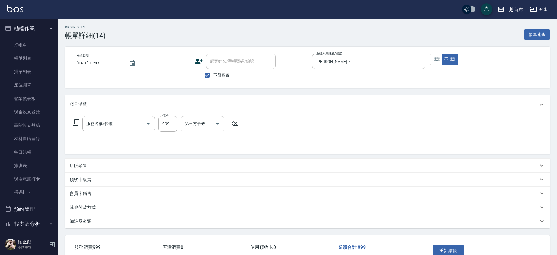
type input "spa精油洗剪套餐999(2999)"
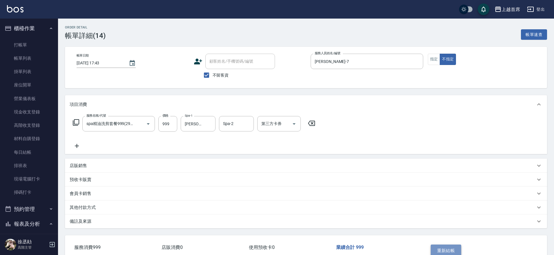
click at [447, 248] on button "重新結帳" at bounding box center [446, 251] width 31 height 12
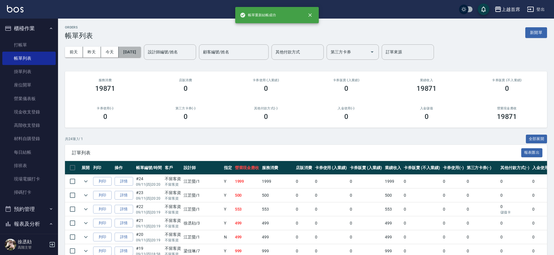
click at [132, 54] on button "[DATE]" at bounding box center [130, 52] width 22 height 11
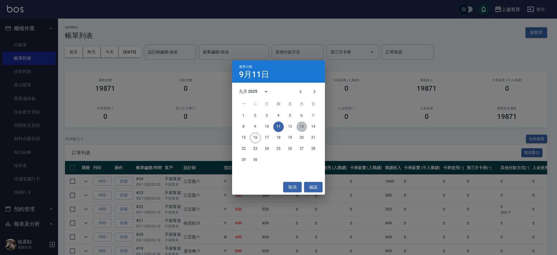
click at [302, 127] on button "13" at bounding box center [302, 127] width 10 height 10
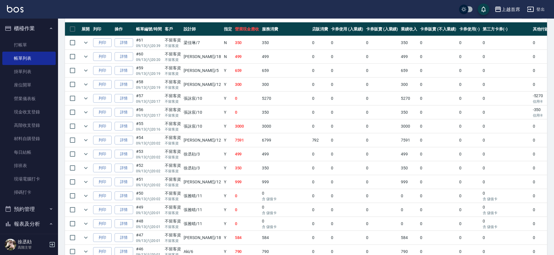
drag, startPoint x: 302, startPoint y: 127, endPoint x: 311, endPoint y: 155, distance: 28.9
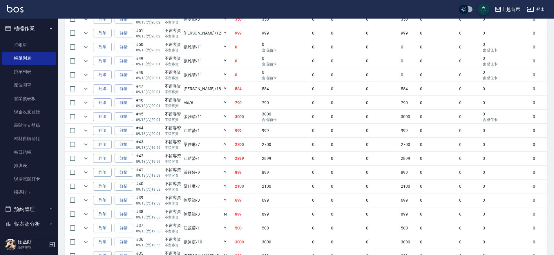
drag, startPoint x: 312, startPoint y: 155, endPoint x: 314, endPoint y: 167, distance: 12.7
click at [122, 187] on link "詳情" at bounding box center [124, 185] width 19 height 9
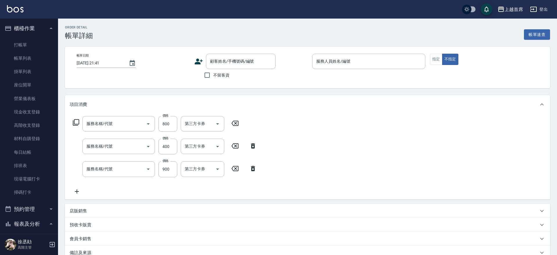
type input "[DATE] 19:58"
checkbox input "true"
type input "[PERSON_NAME]-7"
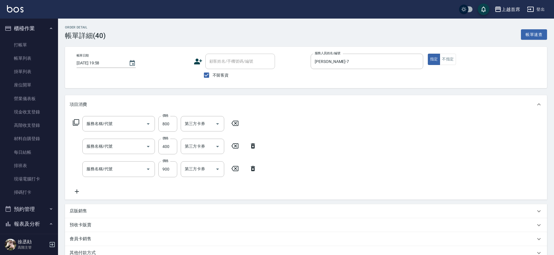
type input "天天護髮(5500)"
type input "指定一般洗剪400(2400)"
type input "局部燙髮(3500)"
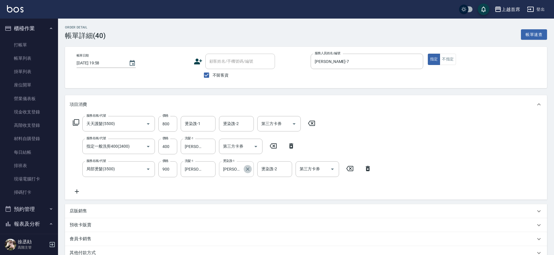
click at [246, 169] on icon "Clear" at bounding box center [248, 169] width 6 height 6
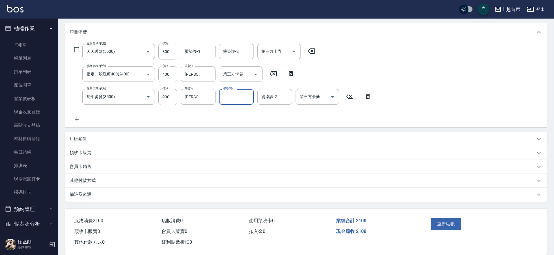
scroll to position [73, 0]
click at [437, 225] on button "重新結帳" at bounding box center [446, 224] width 31 height 12
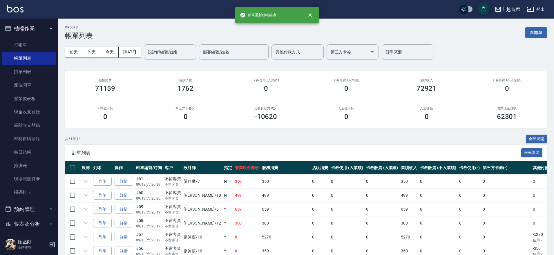
click at [21, 28] on button "櫃檯作業" at bounding box center [28, 28] width 53 height 15
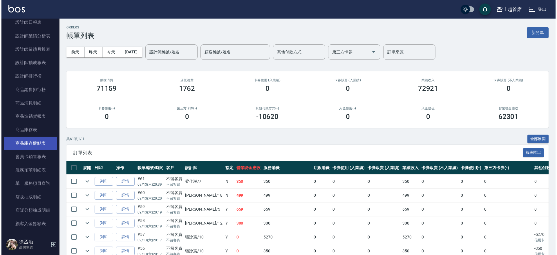
scroll to position [254, 0]
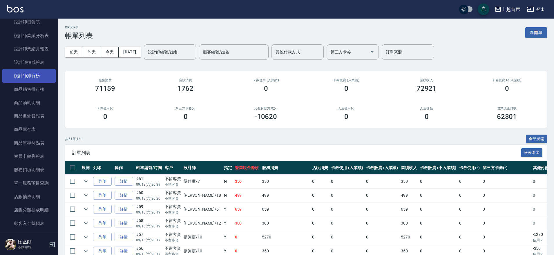
click at [19, 70] on link "設計師排行榜" at bounding box center [28, 75] width 53 height 13
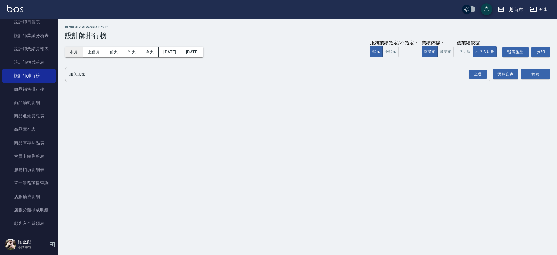
click at [72, 51] on button "本月" at bounding box center [74, 52] width 18 height 11
click at [443, 48] on button "實業績" at bounding box center [446, 51] width 16 height 11
click at [487, 75] on button "全選" at bounding box center [478, 74] width 21 height 11
click at [479, 75] on div "全選" at bounding box center [478, 74] width 19 height 9
click at [519, 74] on div "加入店家 上越首席 全選 加入店家 選擇店家 搜尋" at bounding box center [307, 75] width 485 height 16
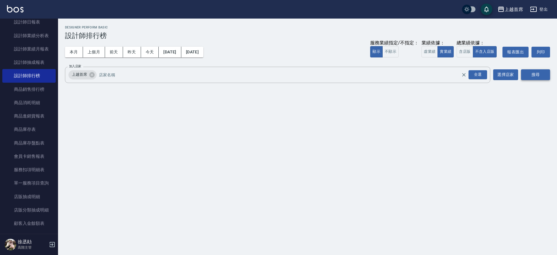
click at [530, 72] on button "搜尋" at bounding box center [535, 74] width 29 height 11
